Goal: Communication & Community: Answer question/provide support

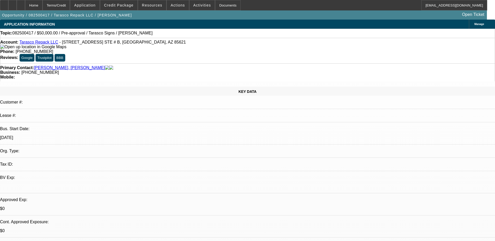
select select "0"
select select "2"
select select "0.1"
select select "4"
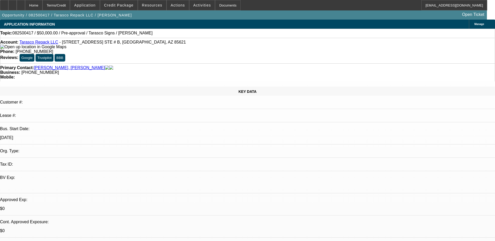
click at [37, 43] on link "Tarasco Repack LLC" at bounding box center [38, 42] width 39 height 4
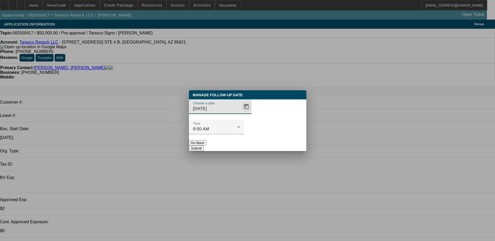
click at [240, 113] on span "Open calendar" at bounding box center [246, 106] width 13 height 13
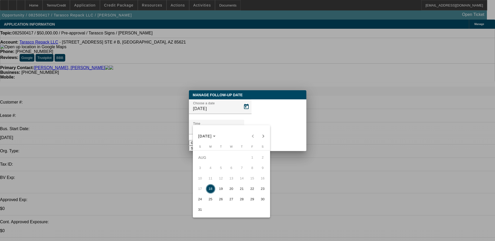
click at [269, 119] on div at bounding box center [247, 120] width 495 height 241
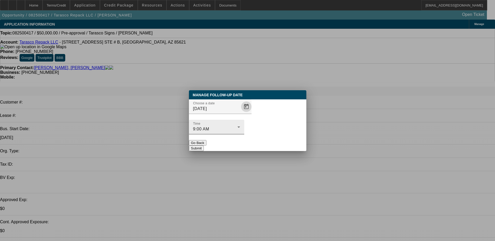
click at [237, 126] on div "9:00 AM" at bounding box center [215, 129] width 44 height 6
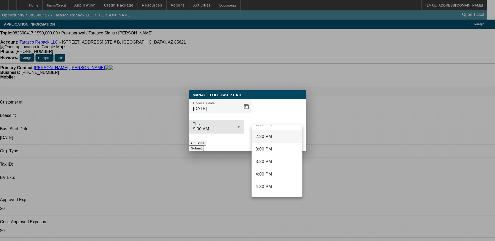
scroll to position [351, 0]
click at [278, 131] on mat-option "2:00 PM" at bounding box center [276, 133] width 51 height 13
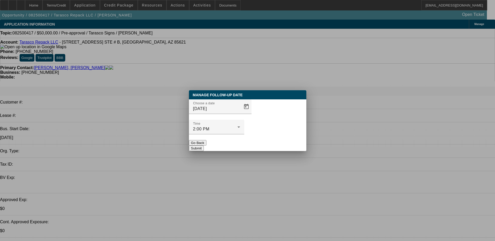
click at [204, 146] on button "Submit" at bounding box center [196, 148] width 15 height 5
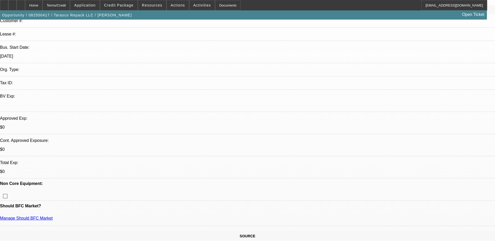
scroll to position [0, 0]
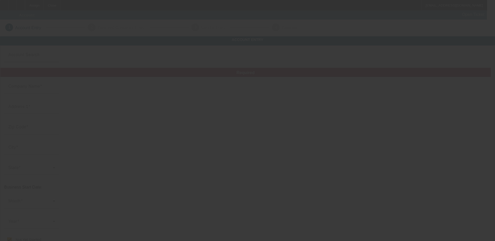
type input "Right Way Enterprises"
type input "10515 West Markham Street"
type input "72205"
type input "Little Rock"
checkbox input "true"
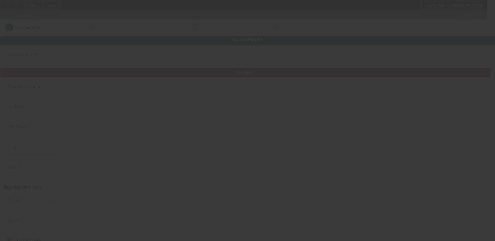
type input "(501) 626-8283"
type input "D5"
type input "tyshunn@rightwayinvestmentsllc.com"
type input "994052810"
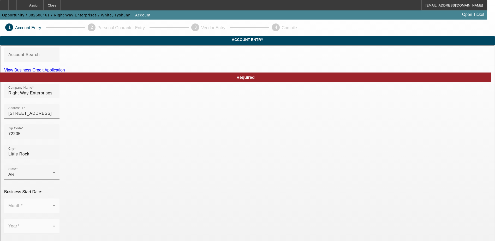
click at [65, 72] on link "View Business Credit Application" at bounding box center [34, 70] width 61 height 4
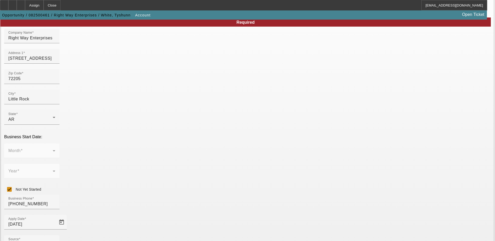
scroll to position [93, 0]
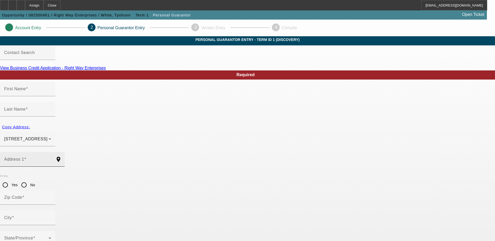
type input "Tyshunn"
type input "White"
type input "25 South Wakefield Drive"
radio input "true"
type input "72209"
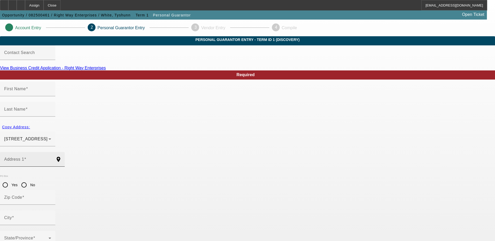
type input "Little Rock"
type input "(410) 294-0225"
type input "100"
type input "676-07-7454"
type input "tyw1286@gmail.com"
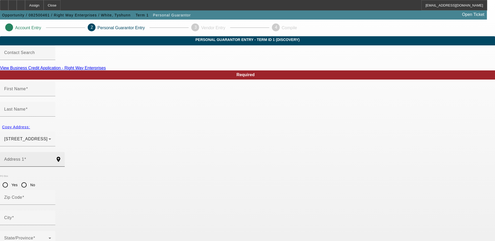
type input "(501) 626-8283"
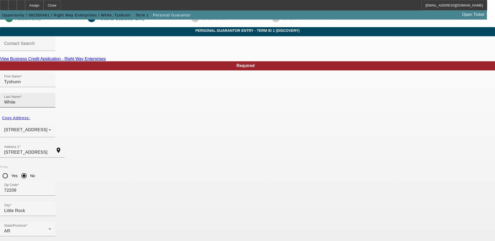
scroll to position [14, 0]
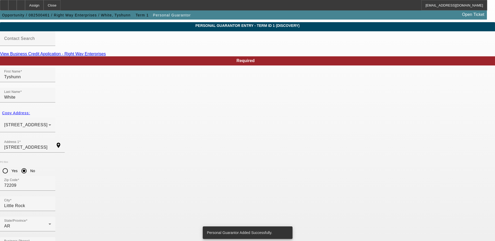
scroll to position [0, 0]
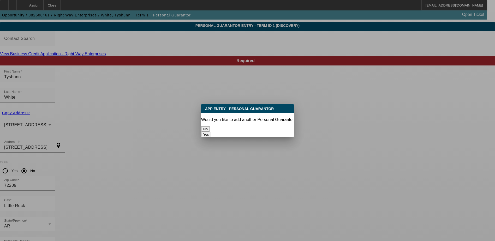
click at [210, 128] on button "No" at bounding box center [205, 128] width 9 height 5
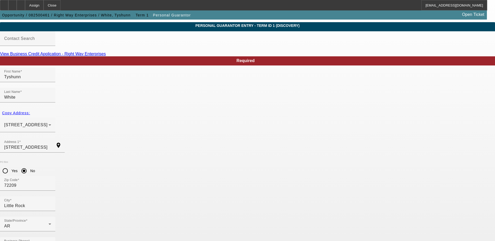
scroll to position [14, 0]
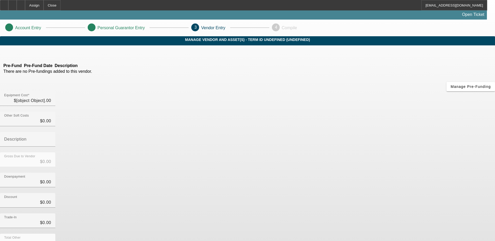
type input "$50,000.00"
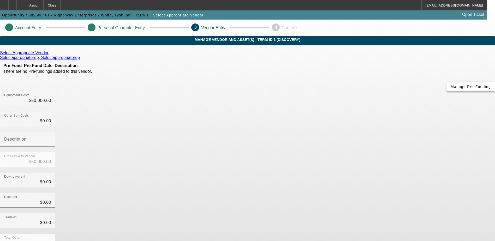
click at [451, 89] on span "Manage Pre-Funding" at bounding box center [471, 87] width 40 height 4
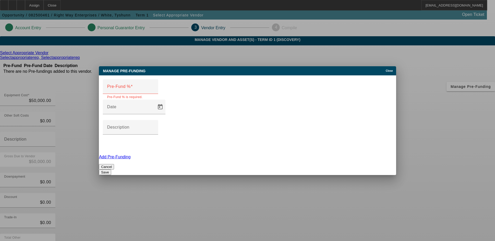
click at [392, 68] on div at bounding box center [247, 120] width 495 height 241
click at [389, 72] on div "Close" at bounding box center [389, 69] width 11 height 6
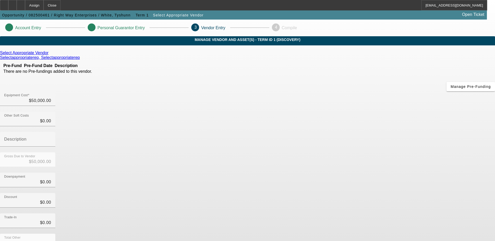
click at [50, 55] on icon at bounding box center [50, 53] width 0 height 4
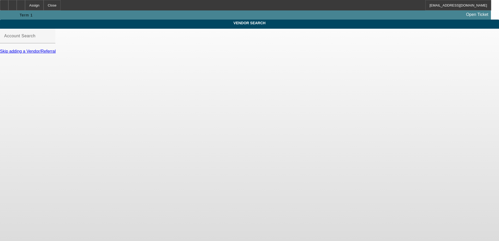
type input "Select Appropriate Vendor (Northbrook, IL) - Selectappropriaterep, Selectapprop…"
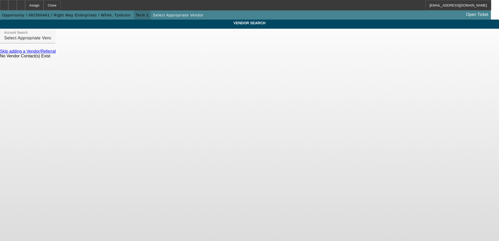
click at [136, 15] on span "Term 1" at bounding box center [142, 15] width 13 height 4
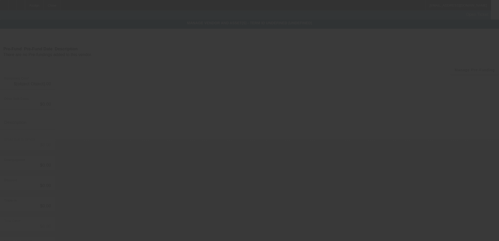
type input "$50,000.00"
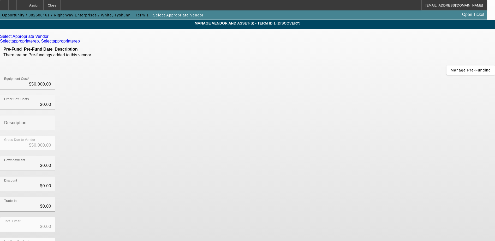
scroll to position [25, 0]
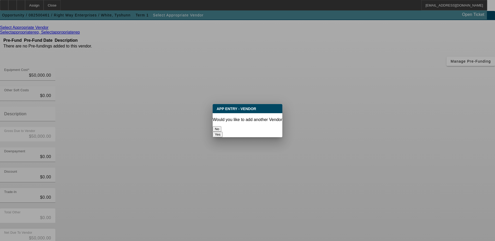
click at [221, 126] on button "No" at bounding box center [217, 128] width 9 height 5
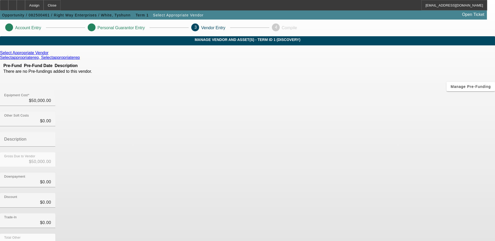
scroll to position [25, 0]
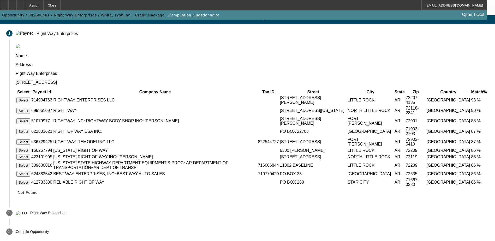
scroll to position [35, 0]
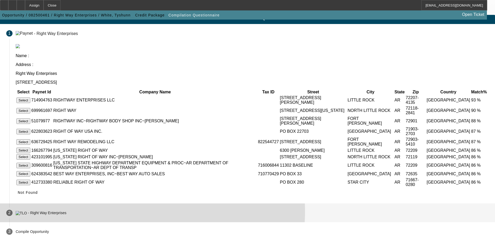
click at [210, 211] on mat-step-header "2 - Right Way Enterprises" at bounding box center [247, 212] width 495 height 19
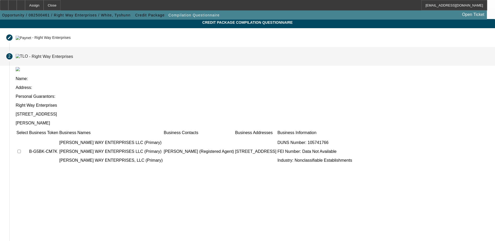
scroll to position [0, 0]
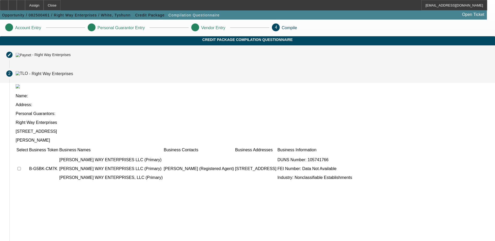
click at [70, 57] on div "- Right Way Enterprises" at bounding box center [51, 55] width 38 height 4
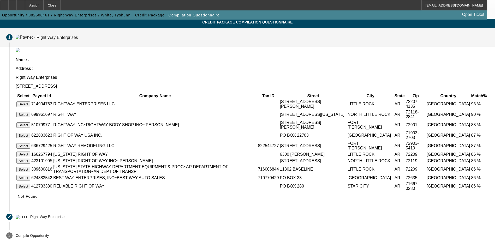
scroll to position [35, 0]
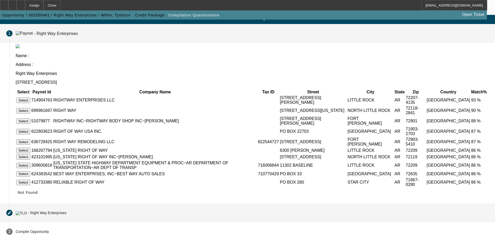
click at [66, 213] on div "- Right Way Enterprises" at bounding box center [47, 213] width 38 height 4
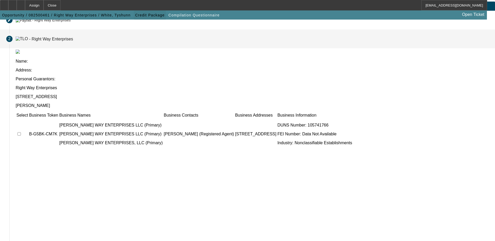
click at [134, 21] on span "button" at bounding box center [150, 15] width 32 height 13
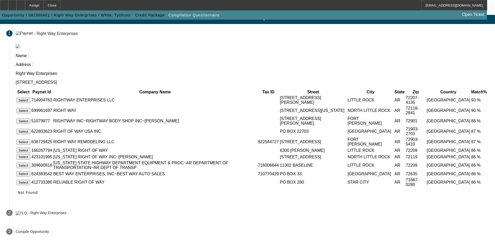
scroll to position [35, 0]
click at [38, 190] on span "Not Found" at bounding box center [28, 192] width 20 height 4
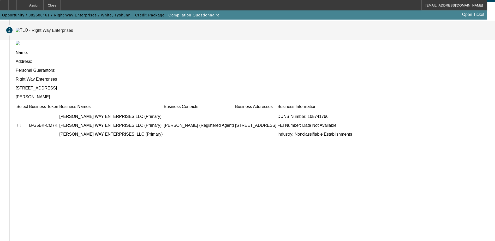
scroll to position [47, 0]
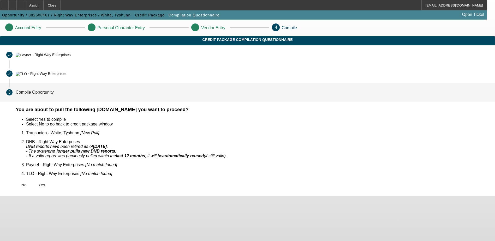
scroll to position [0, 0]
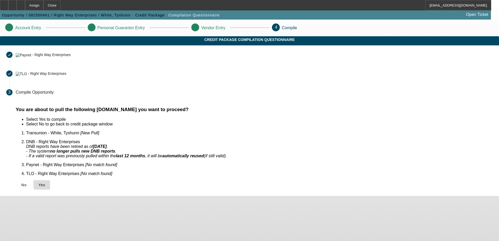
click at [45, 183] on span "Yes" at bounding box center [41, 185] width 7 height 4
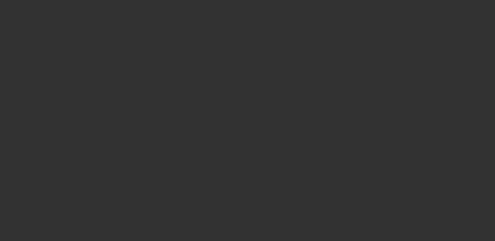
select select "0"
select select "2"
select select "0.1"
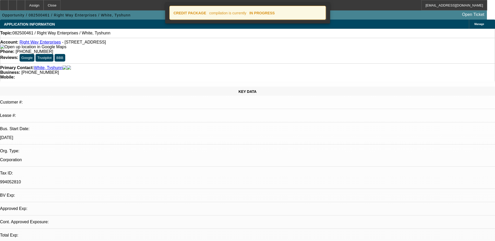
select select "1"
select select "2"
select select "4"
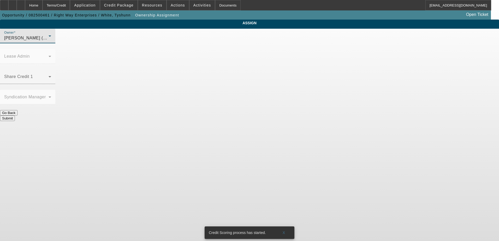
click at [49, 41] on div "O'Malley, Ryan (Lvl 1)" at bounding box center [26, 38] width 44 height 6
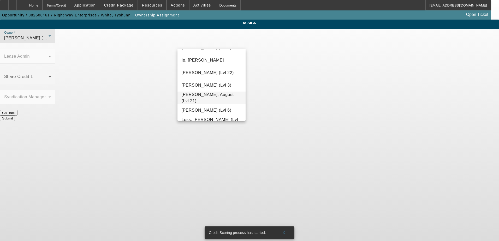
scroll to position [351, 0]
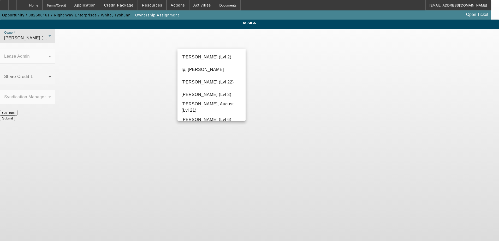
click at [221, 45] on div at bounding box center [249, 120] width 499 height 241
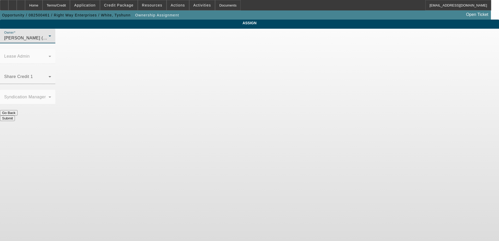
click at [49, 41] on div "O'Malley, Ryan (Lvl 1)" at bounding box center [26, 38] width 44 height 6
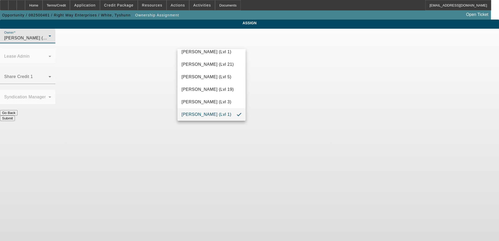
scroll to position [177, 0]
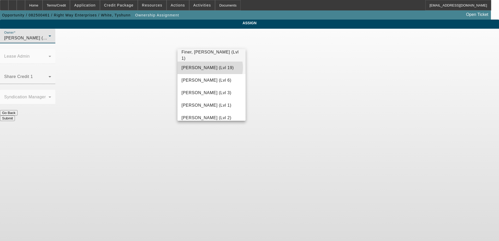
click at [210, 68] on span "Fiumetto, Daniel (Lvl 19)" at bounding box center [208, 68] width 52 height 6
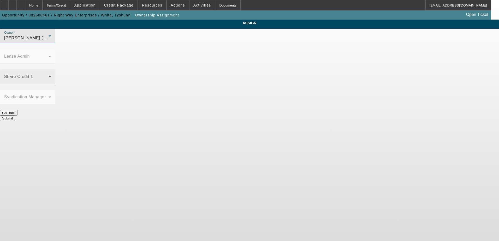
click at [49, 76] on span at bounding box center [26, 79] width 44 height 6
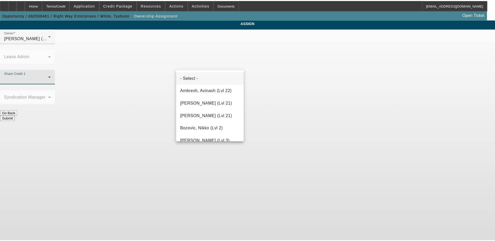
scroll to position [506, 0]
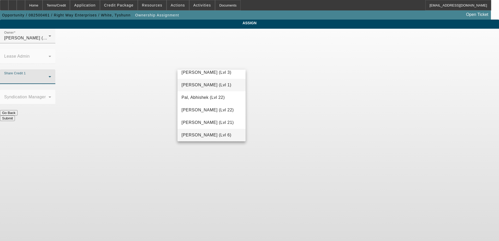
click at [203, 83] on span "O'Malley, Ryan (Lvl 1)" at bounding box center [207, 85] width 50 height 6
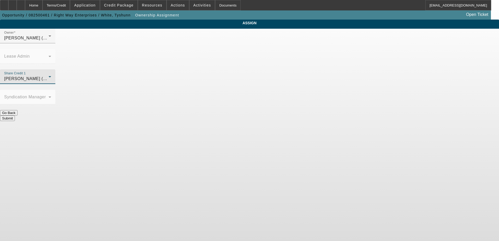
click at [15, 116] on button "Submit" at bounding box center [7, 118] width 15 height 5
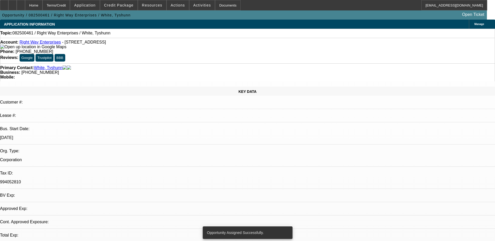
select select "0"
select select "2"
select select "0.1"
select select "4"
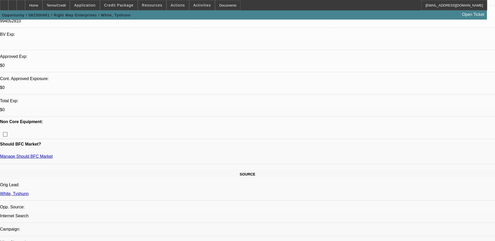
scroll to position [209, 0]
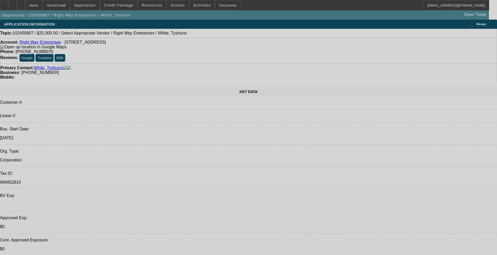
select select "0"
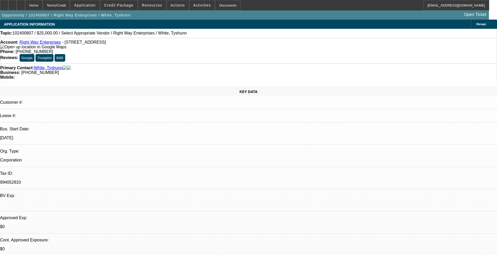
select select "2"
select select "0.1"
select select "4"
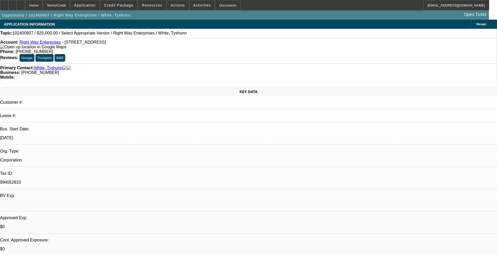
drag, startPoint x: 381, startPoint y: 112, endPoint x: 368, endPoint y: 93, distance: 23.3
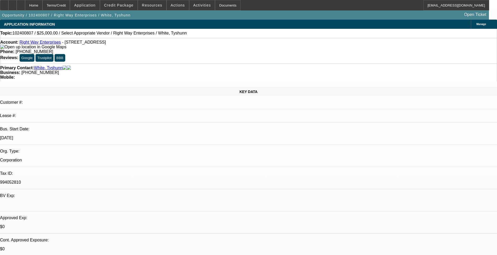
scroll to position [0, 0]
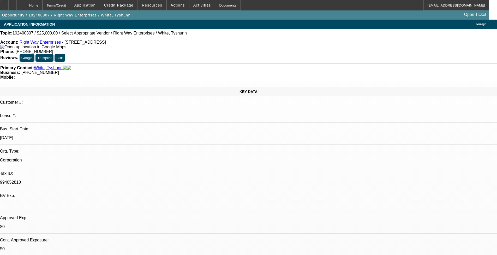
scroll to position [0, 0]
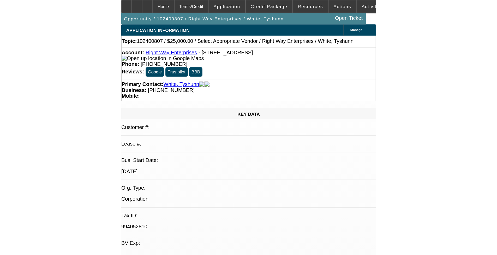
scroll to position [26, 0]
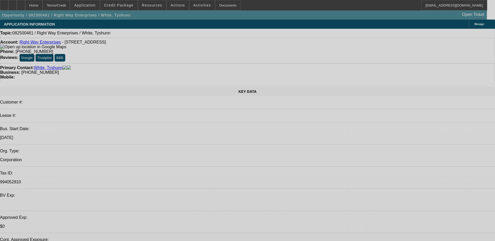
select select "0"
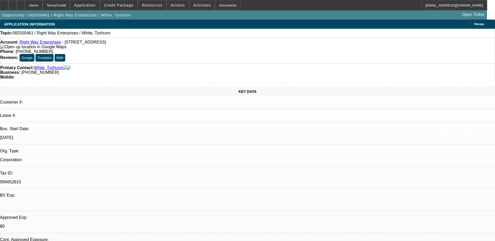
select select "2"
select select "0.1"
select select "4"
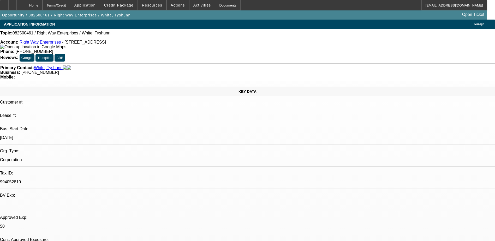
click at [125, 5] on span "Credit Package" at bounding box center [118, 5] width 29 height 4
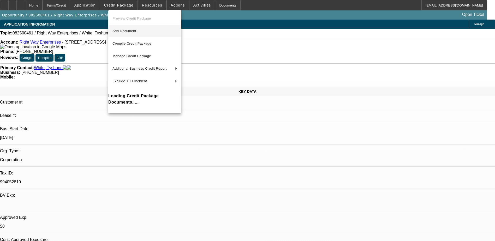
click at [134, 30] on span "Add Document" at bounding box center [124, 31] width 24 height 4
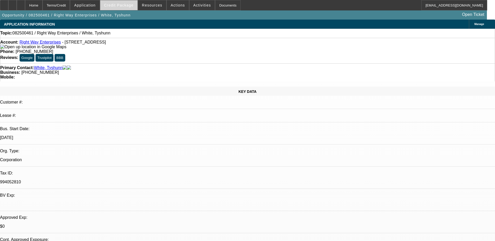
click at [130, 4] on span "Credit Package" at bounding box center [118, 5] width 29 height 4
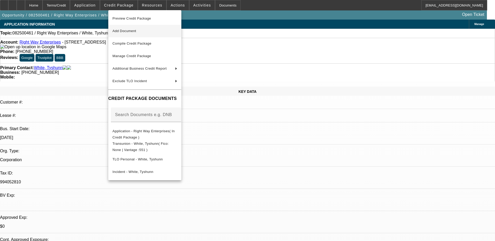
click at [143, 33] on span "Add Document" at bounding box center [144, 31] width 65 height 6
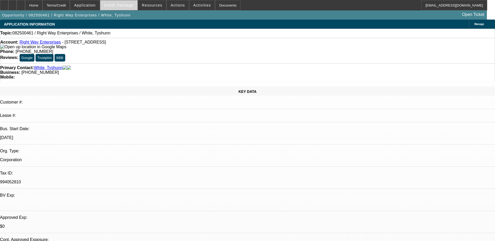
click at [122, 4] on span "Credit Package" at bounding box center [118, 5] width 29 height 4
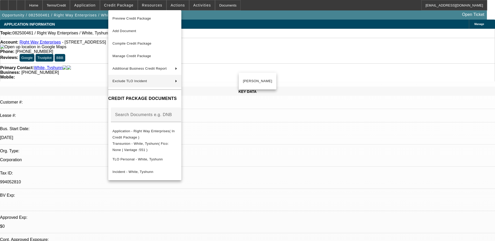
click at [269, 33] on div at bounding box center [247, 120] width 495 height 241
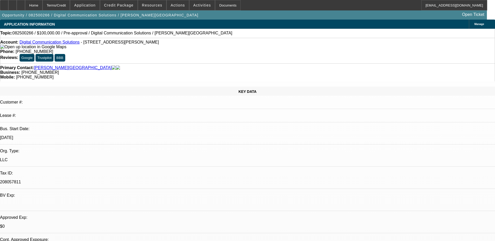
select select "0"
select select "2"
select select "0.1"
select select "4"
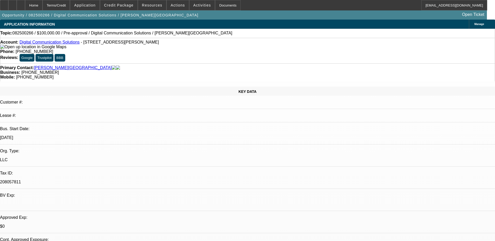
click at [14, 49] on strong "Phone:" at bounding box center [7, 51] width 14 height 4
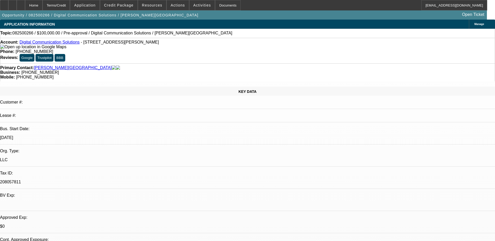
radio input "true"
type textarea "Talked to [PERSON_NAME] said he would send the statements over, His business ad…"
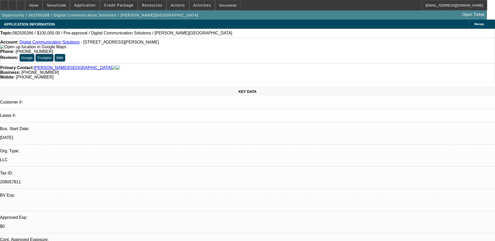
radio input "true"
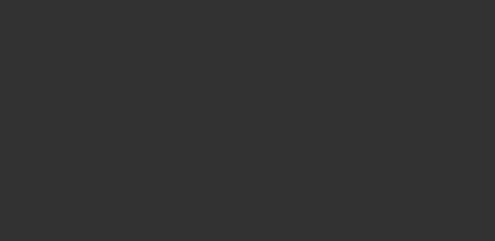
scroll to position [0, 0]
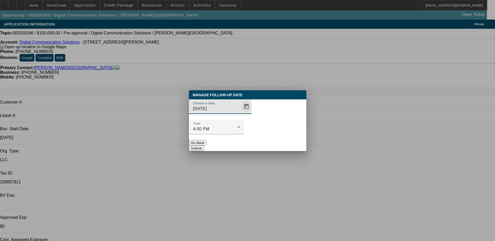
click at [240, 113] on span "Open calendar" at bounding box center [246, 106] width 13 height 13
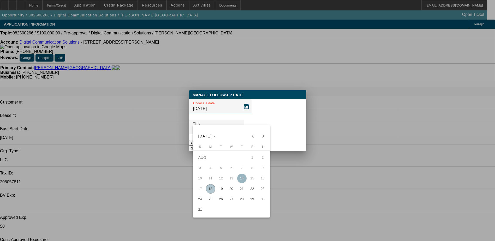
click at [208, 200] on span "25" at bounding box center [210, 199] width 9 height 9
type input "[DATE]"
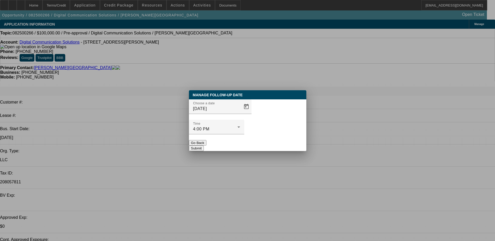
click at [204, 146] on button "Submit" at bounding box center [196, 148] width 15 height 5
